Goal: Task Accomplishment & Management: Use online tool/utility

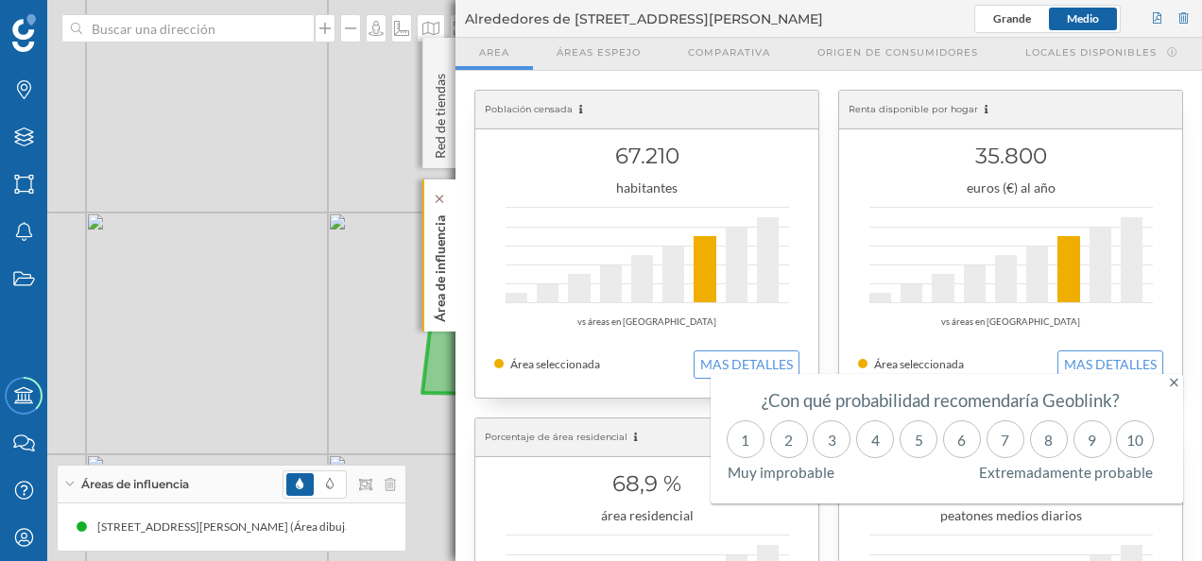
click at [435, 231] on p "Área de influencia" at bounding box center [440, 265] width 19 height 114
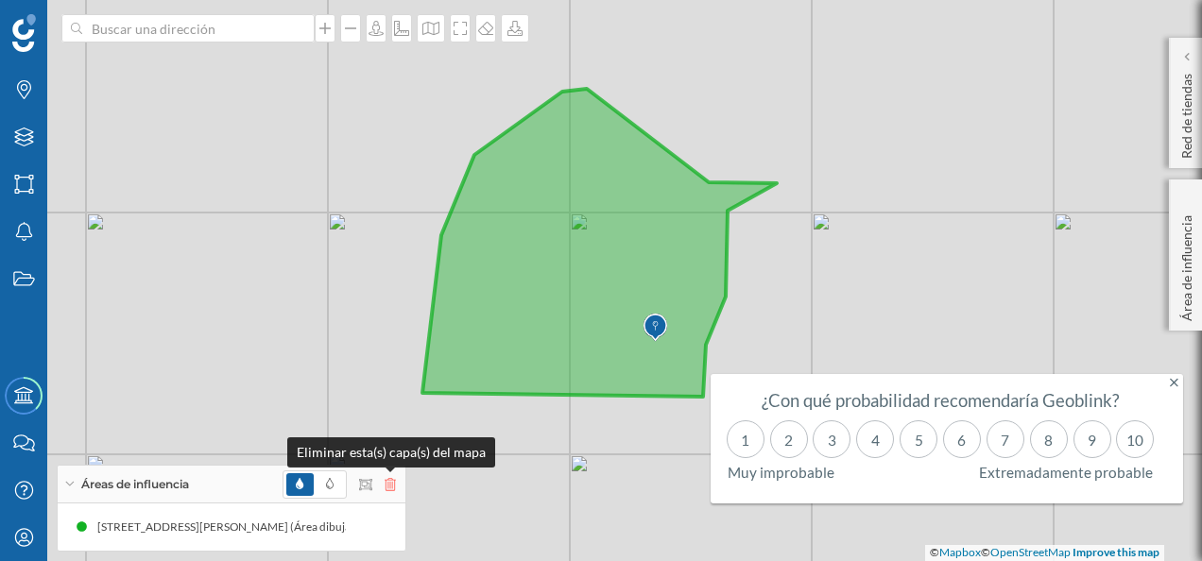
click at [392, 488] on icon at bounding box center [390, 484] width 11 height 13
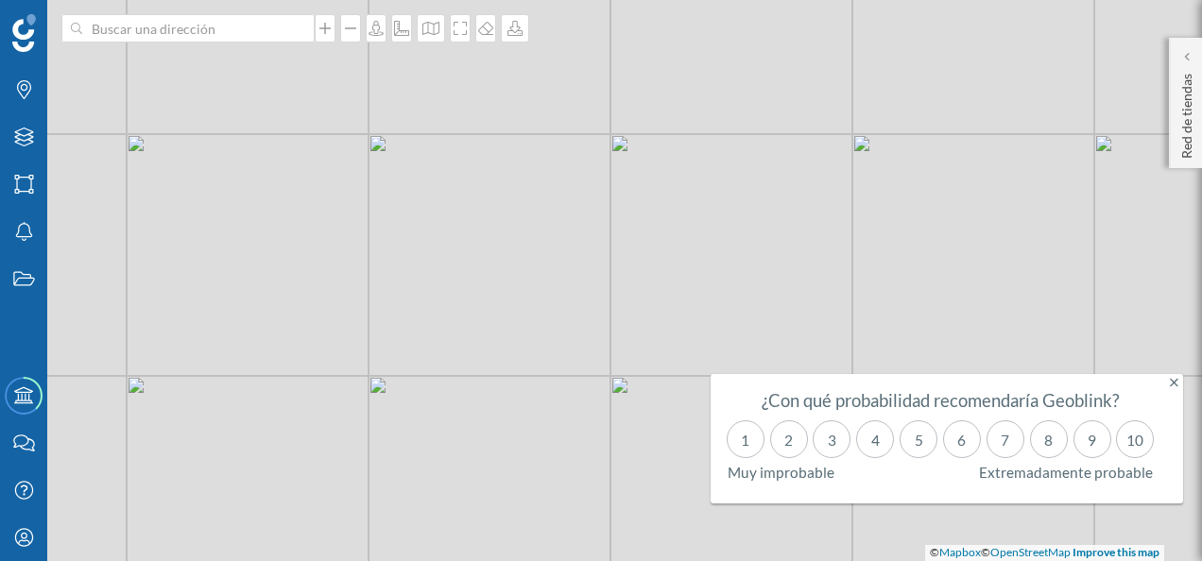
click at [1173, 381] on icon at bounding box center [1174, 382] width 9 height 13
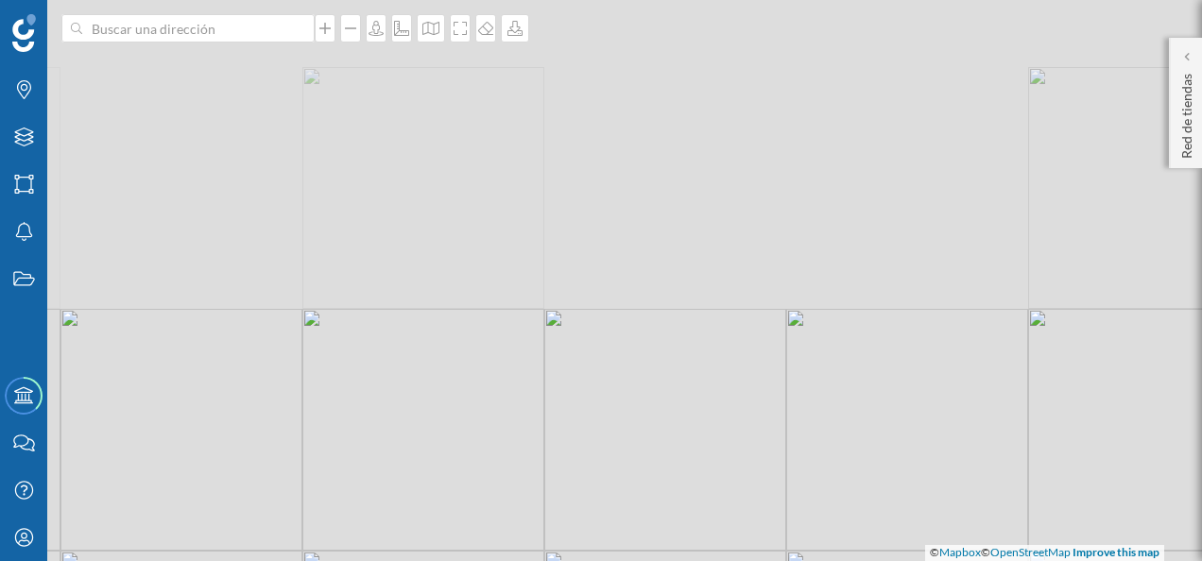
drag, startPoint x: 984, startPoint y: 193, endPoint x: 899, endPoint y: 609, distance: 425.3
click at [899, 560] on html "Marcas Capas Áreas Notificaciones Estados Academy Contacta con nosotros Centro …" at bounding box center [601, 280] width 1202 height 561
drag, startPoint x: 949, startPoint y: 229, endPoint x: 914, endPoint y: 535, distance: 308.1
click at [914, 535] on div "© Mapbox © OpenStreetMap Improve this map" at bounding box center [601, 280] width 1202 height 561
drag, startPoint x: 774, startPoint y: 249, endPoint x: 624, endPoint y: 607, distance: 387.5
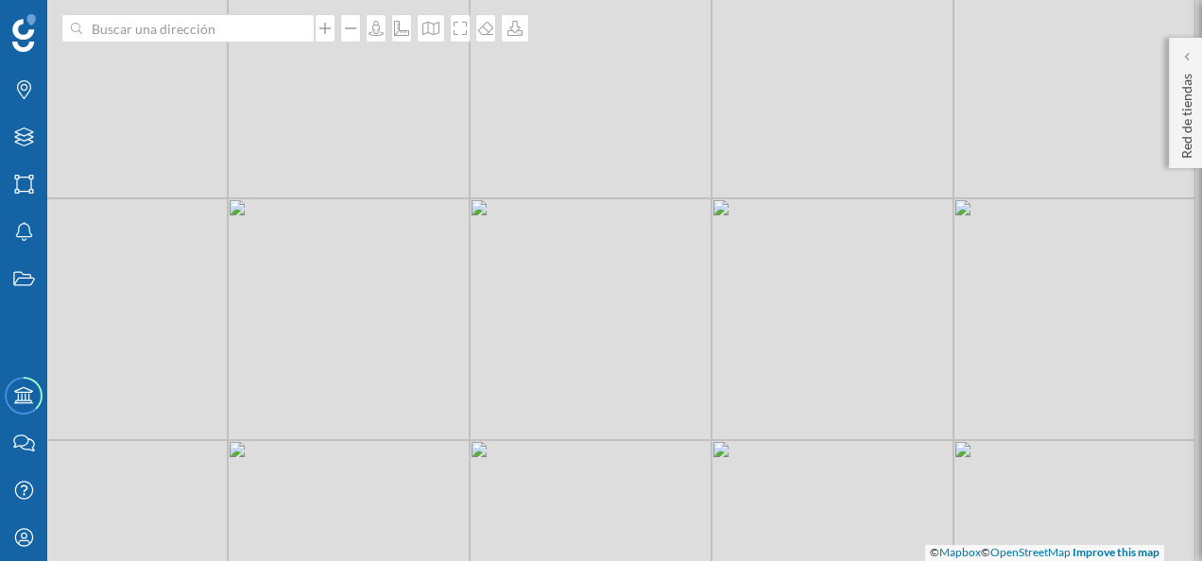
click at [624, 560] on html "Marcas Capas Áreas Notificaciones Estados Academy Contacta con nosotros Centro …" at bounding box center [601, 280] width 1202 height 561
drag, startPoint x: 292, startPoint y: 214, endPoint x: 666, endPoint y: 402, distance: 419.2
click at [666, 402] on div "© Mapbox © OpenStreetMap Improve this map" at bounding box center [601, 280] width 1202 height 561
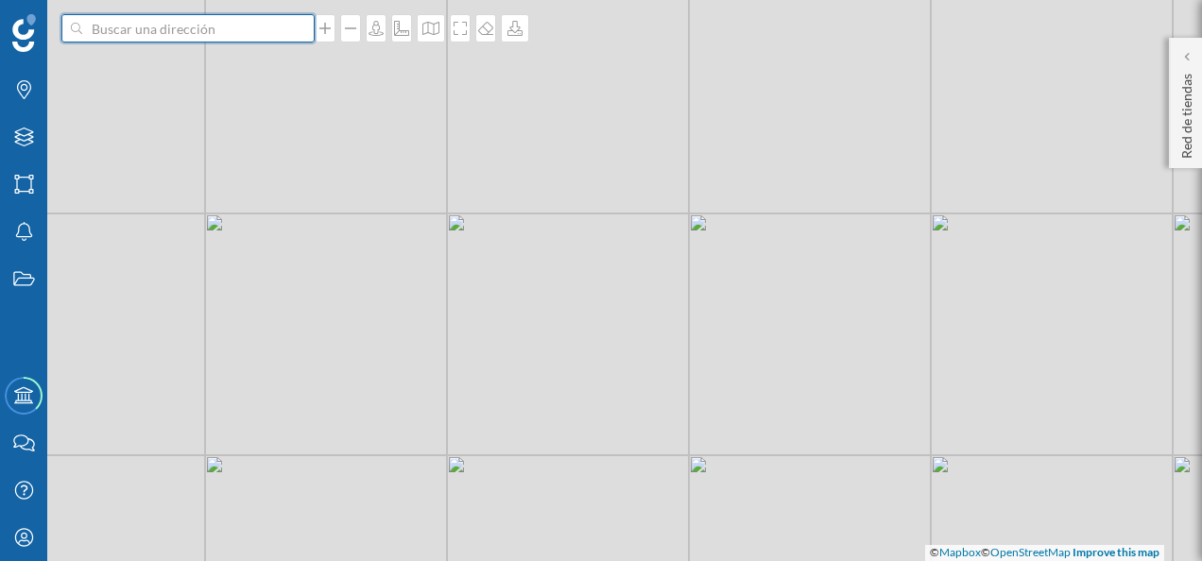
click at [178, 32] on input at bounding box center [188, 28] width 212 height 28
type input "BORMUJOS"
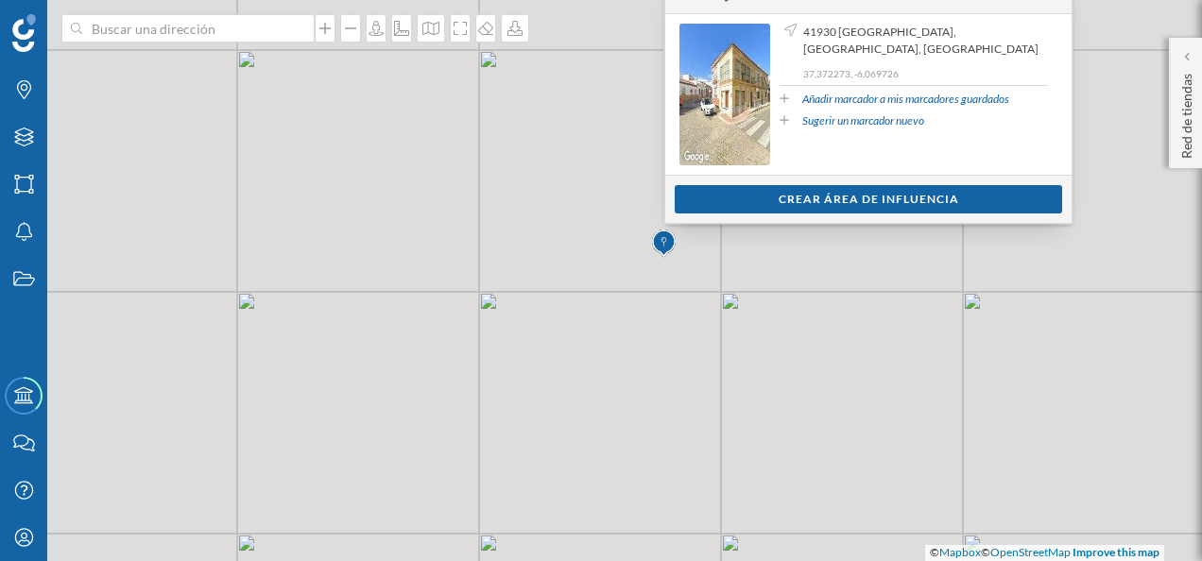
click at [981, 312] on div "© Mapbox © OpenStreetMap Improve this map" at bounding box center [601, 280] width 1202 height 561
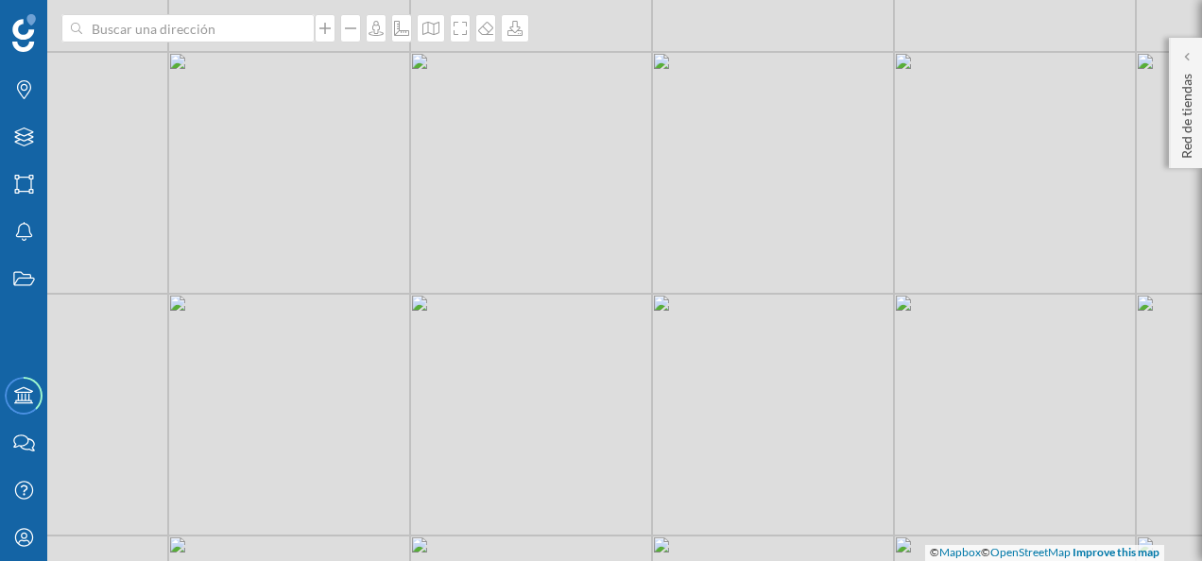
drag, startPoint x: 922, startPoint y: 311, endPoint x: 854, endPoint y: 312, distance: 68.0
click at [854, 312] on div "© Mapbox © OpenStreetMap Improve this map" at bounding box center [601, 280] width 1202 height 561
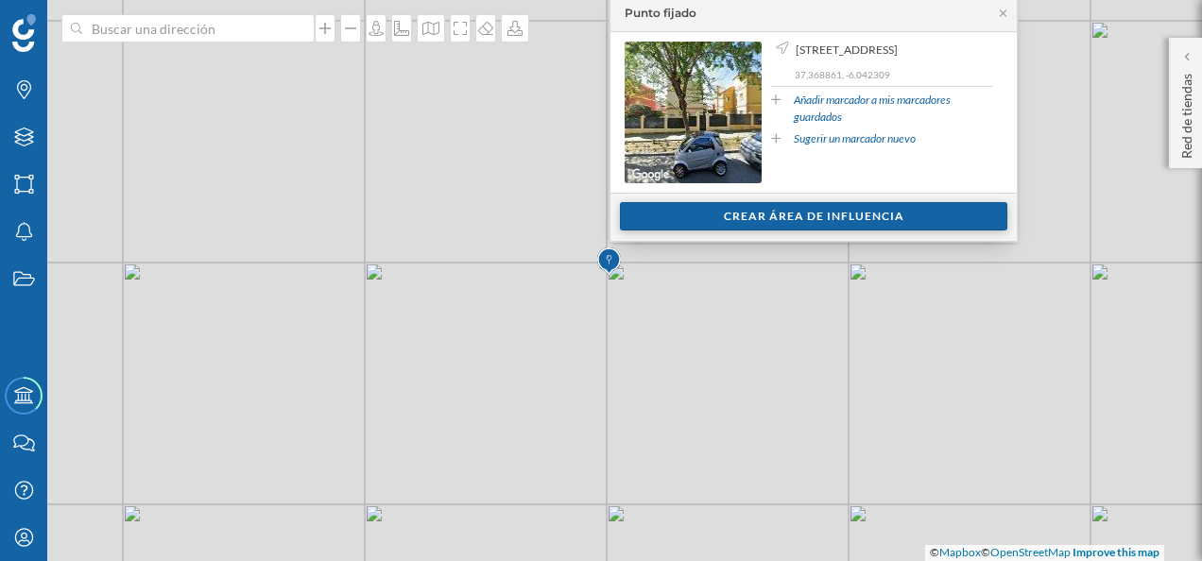
click at [780, 214] on div "Crear área de influencia" at bounding box center [813, 216] width 387 height 28
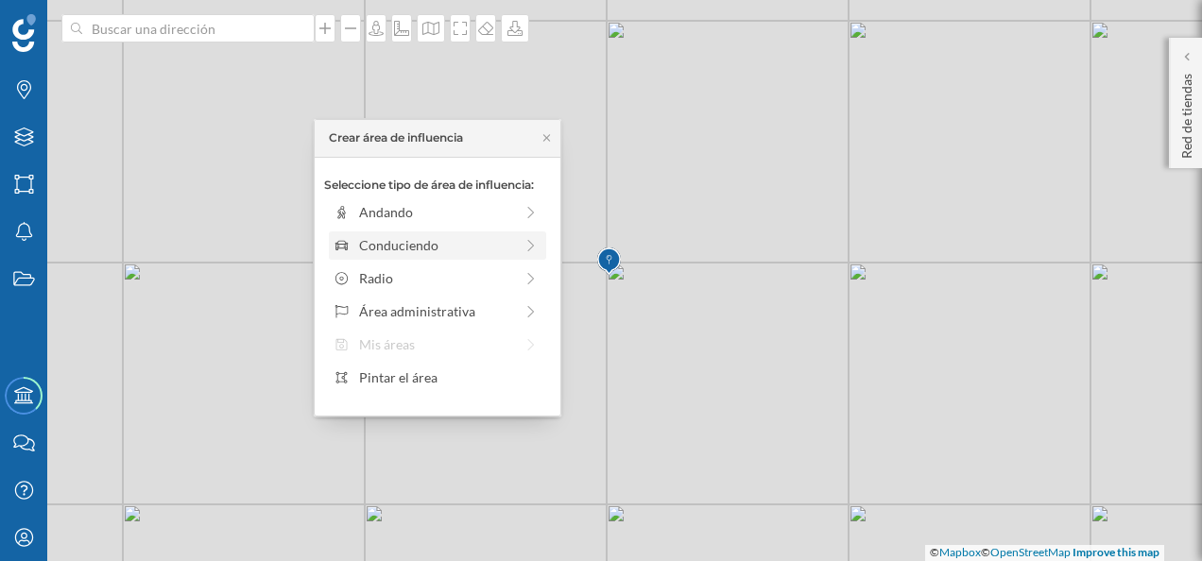
click at [465, 241] on div "Conduciendo" at bounding box center [436, 245] width 154 height 20
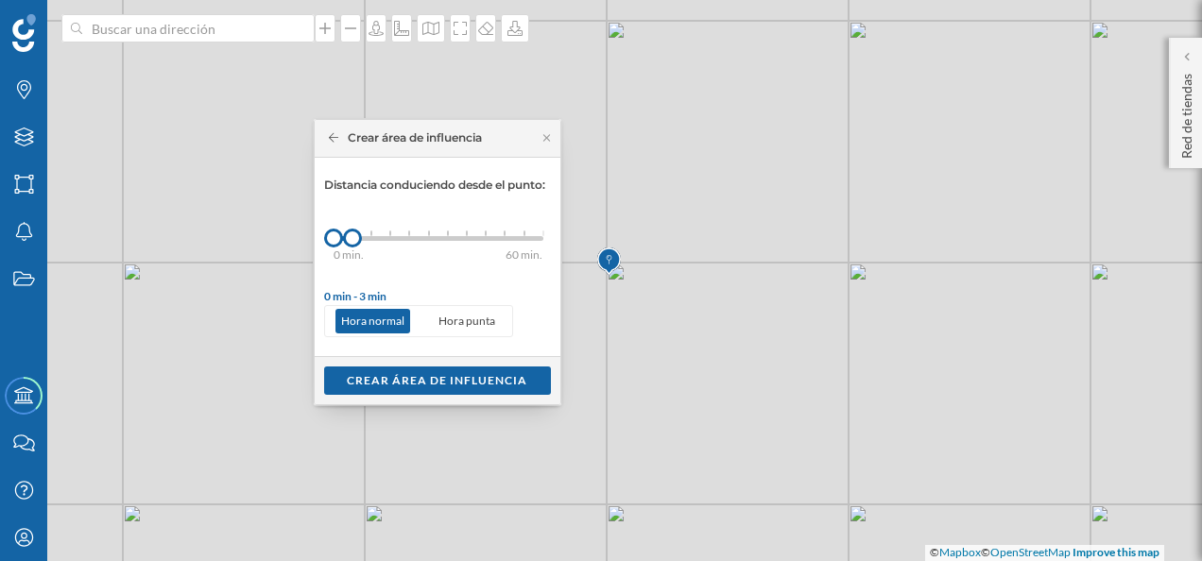
click at [400, 242] on div "0 min. 3 min. 5 min. 7 min. 10 min. 12 min. 15 min. 20 min. 30 min. 45 min. 50 …" at bounding box center [439, 239] width 210 height 24
click at [417, 231] on div "0 min. 3 min. 5 min. 7 min. 10 min. 12 min. 15 min. 20 min. 30 min. 45 min. 50 …" at bounding box center [439, 239] width 210 height 24
click at [416, 381] on div "Crear área de influencia" at bounding box center [437, 380] width 227 height 28
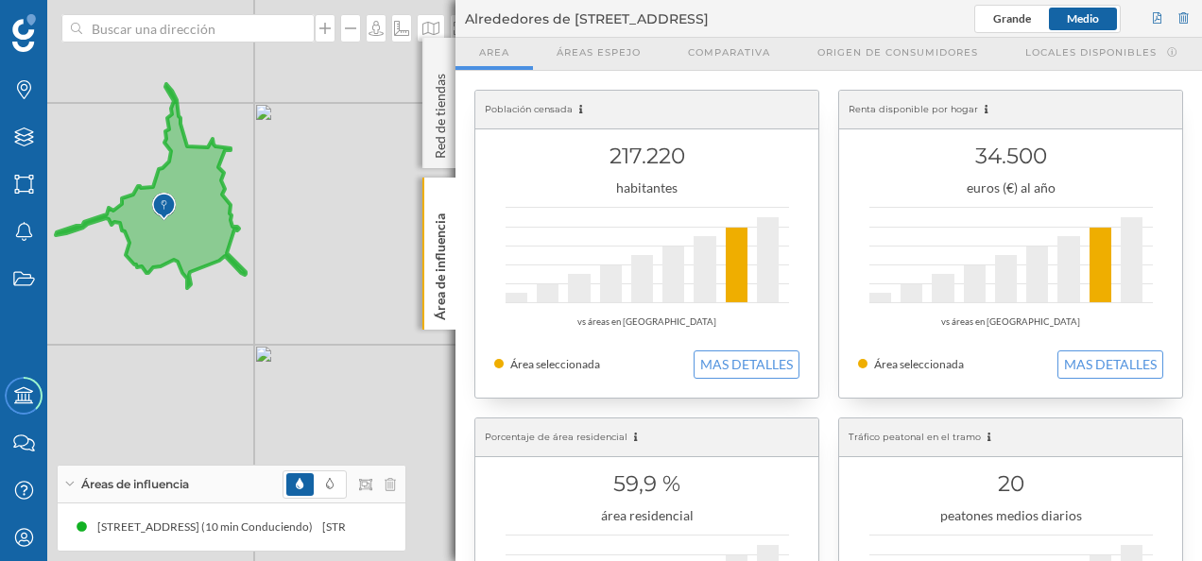
click at [394, 492] on div at bounding box center [339, 485] width 113 height 28
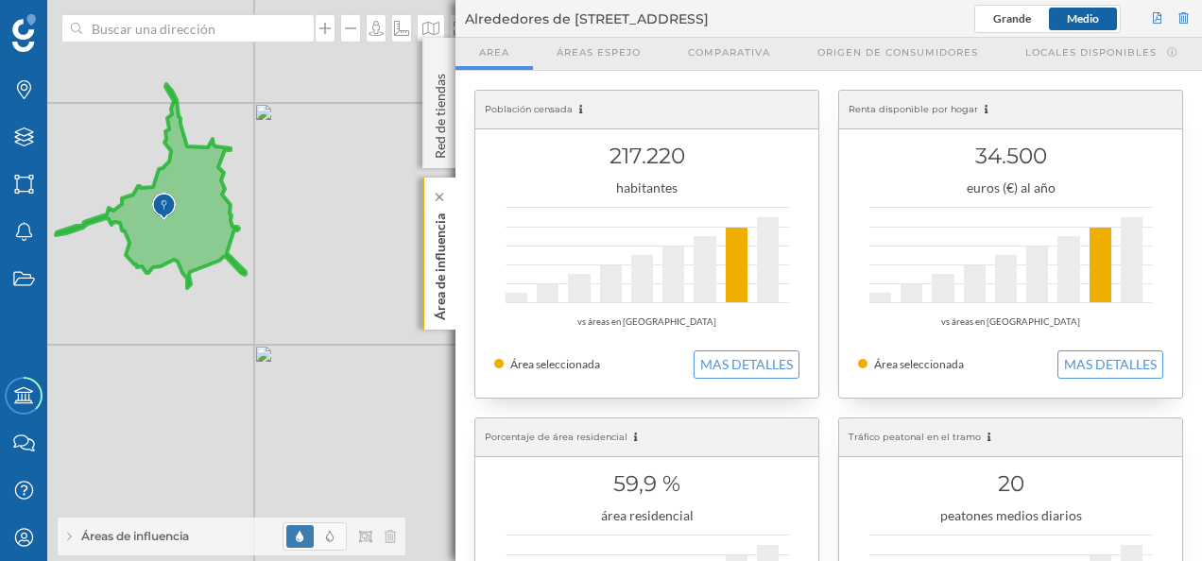
click at [428, 247] on div "Área de influencia" at bounding box center [438, 254] width 33 height 152
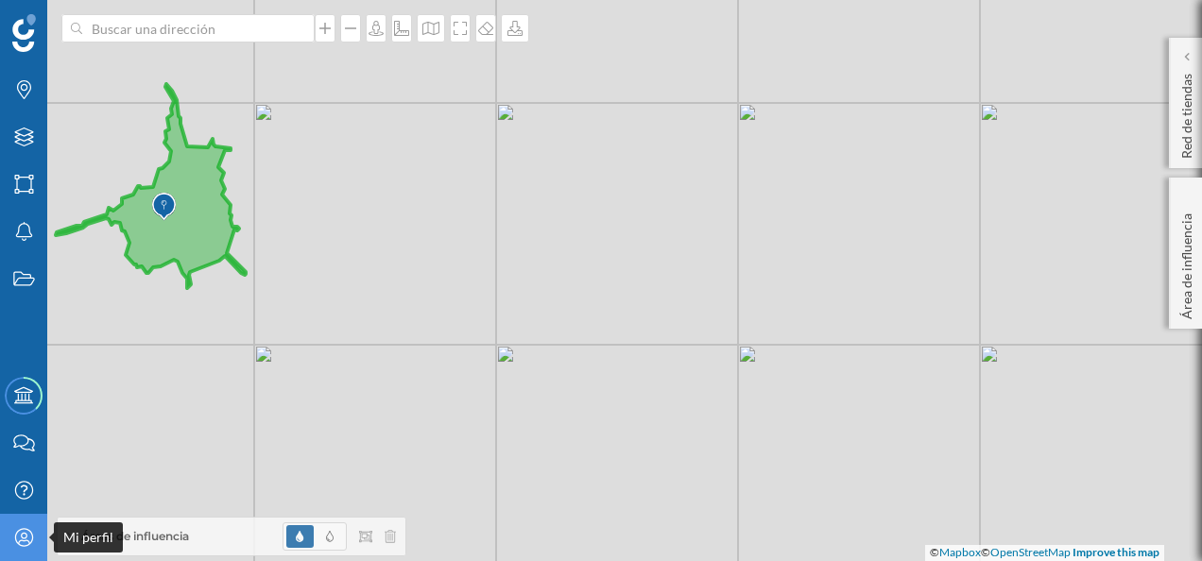
click at [17, 528] on icon "Mi perfil" at bounding box center [24, 537] width 24 height 19
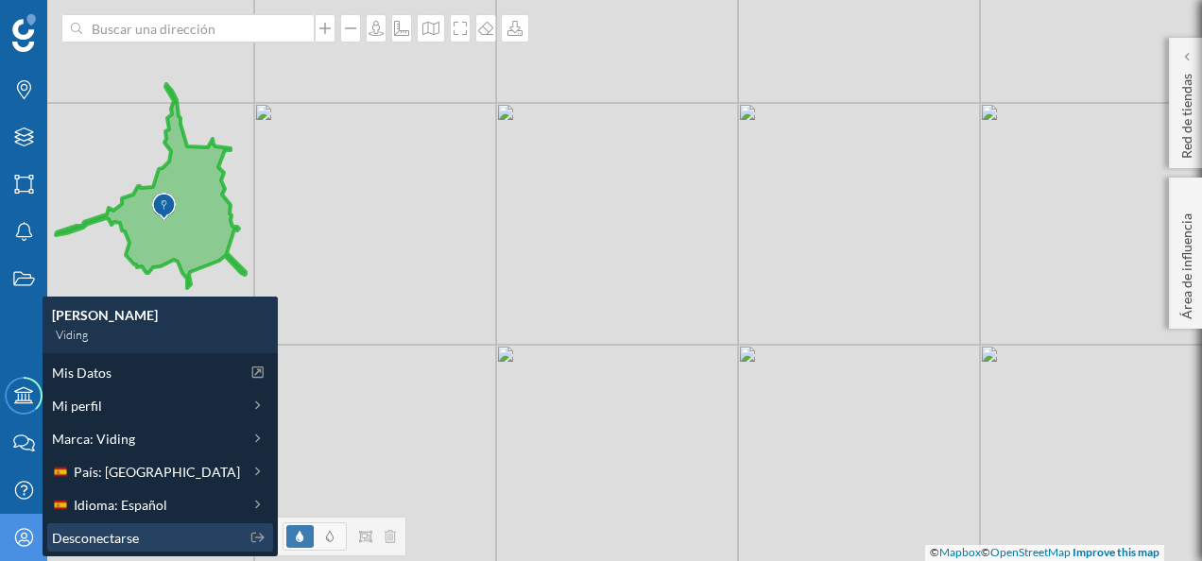
click at [99, 533] on span "Desconectarse" at bounding box center [95, 538] width 87 height 20
